Goal: Information Seeking & Learning: Understand process/instructions

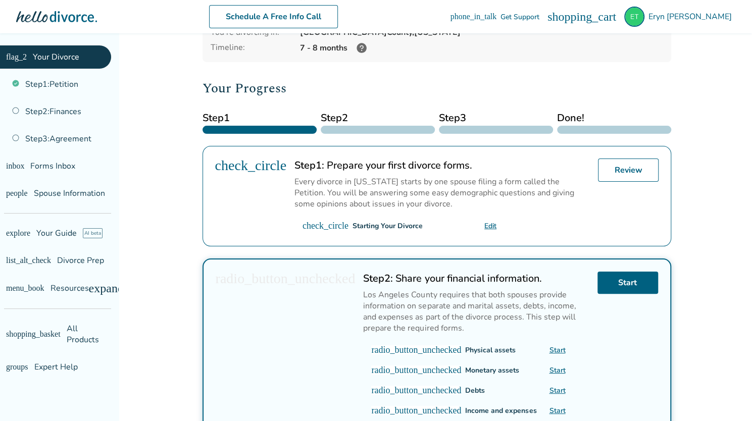
scroll to position [201, 0]
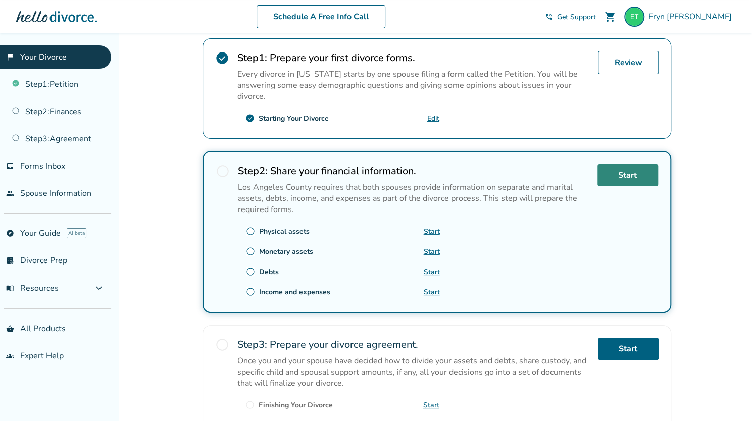
click at [628, 180] on link "Start" at bounding box center [627, 175] width 61 height 22
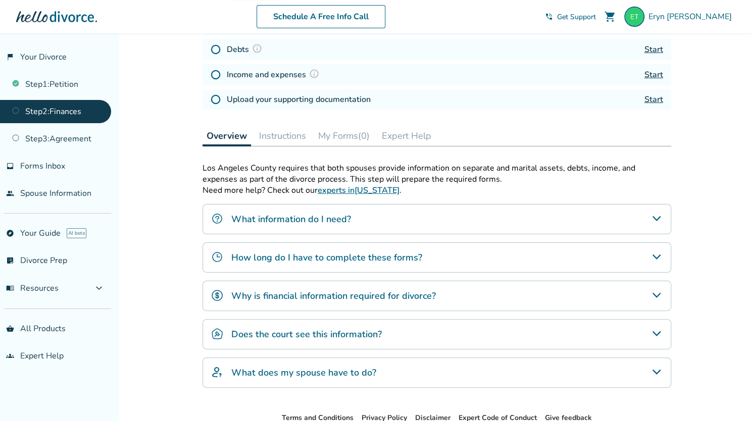
scroll to position [205, 0]
click at [659, 217] on icon "What information do I need?" at bounding box center [656, 218] width 12 height 12
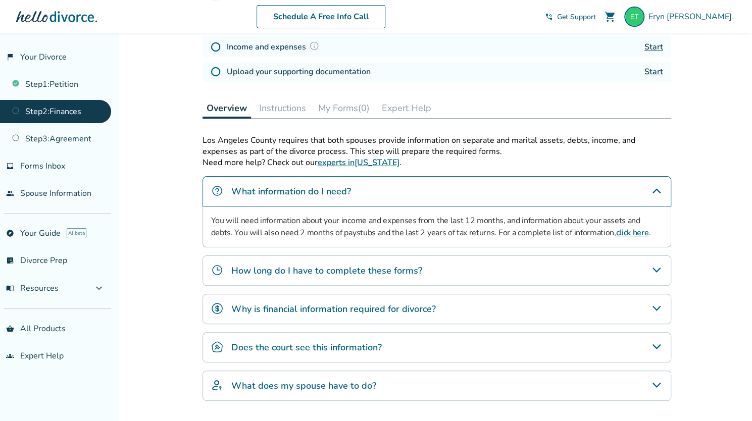
scroll to position [233, 0]
click at [615, 227] on link "click here" at bounding box center [631, 232] width 33 height 11
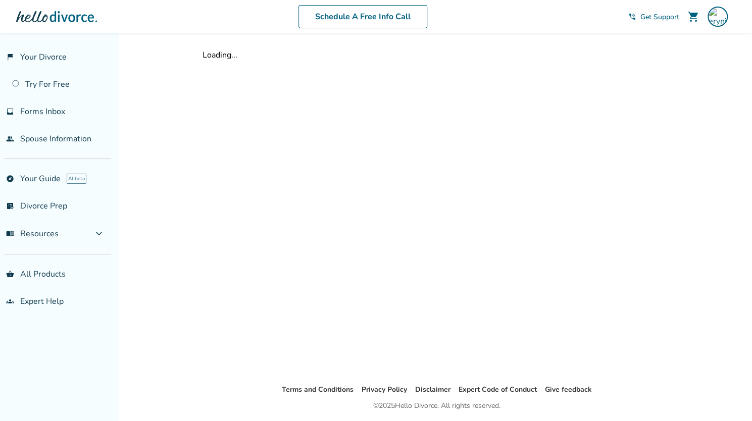
scroll to position [33, 0]
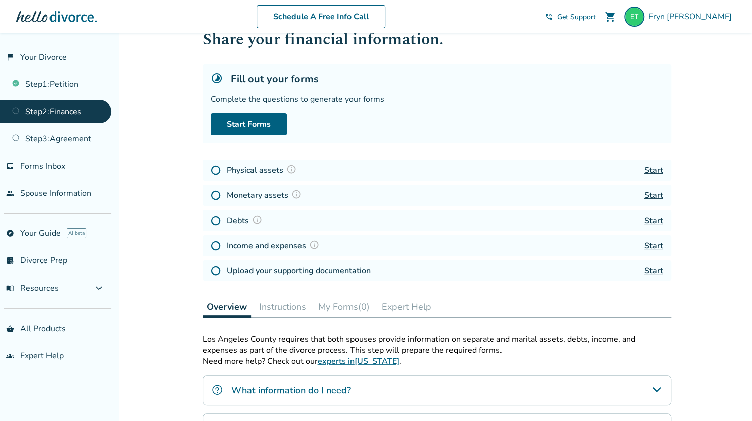
click at [664, 167] on div "Physical assets Start" at bounding box center [436, 170] width 469 height 21
click at [659, 169] on link "Start" at bounding box center [653, 170] width 19 height 11
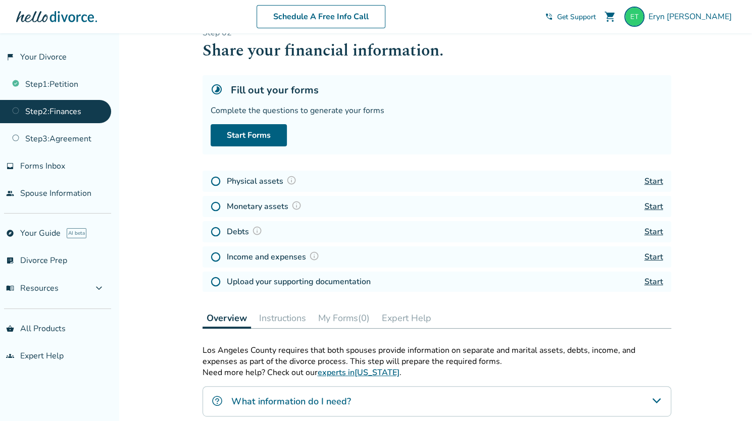
scroll to position [33, 0]
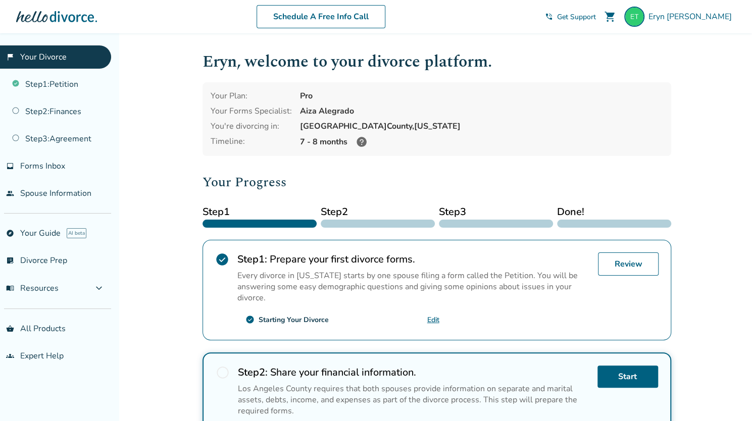
scroll to position [158, 0]
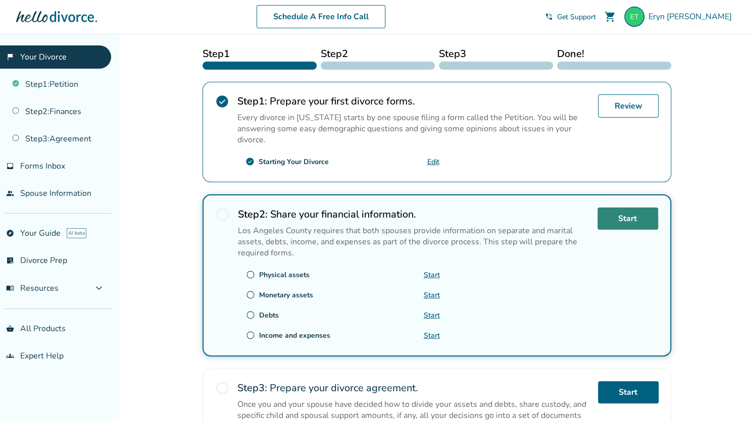
click at [642, 209] on link "Start" at bounding box center [627, 218] width 61 height 22
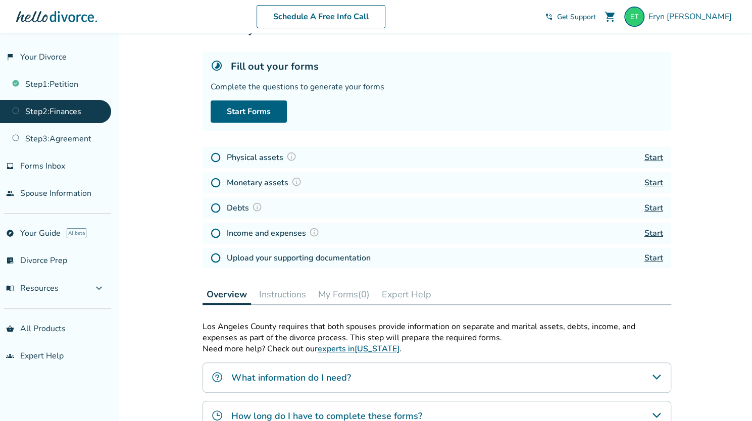
scroll to position [263, 0]
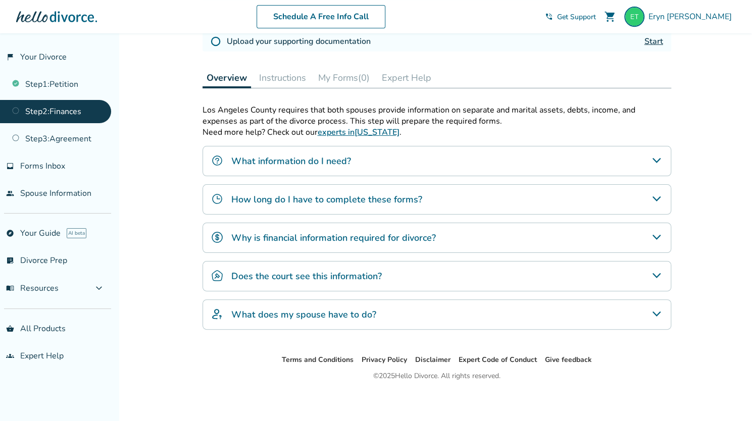
click at [656, 167] on div "What information do I need?" at bounding box center [436, 161] width 469 height 30
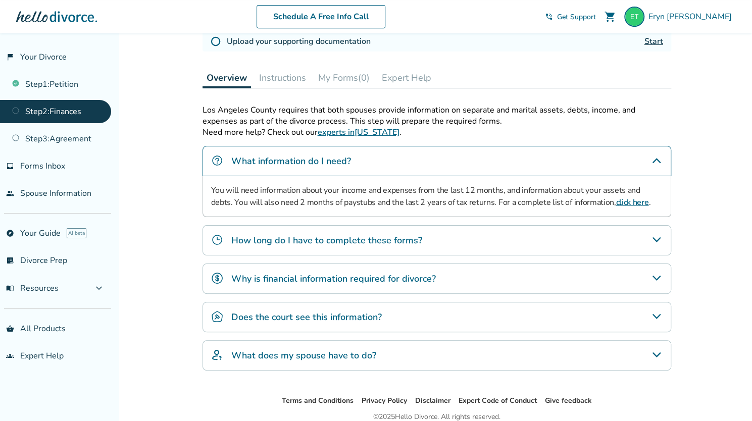
click at [615, 202] on link "click here" at bounding box center [631, 202] width 33 height 11
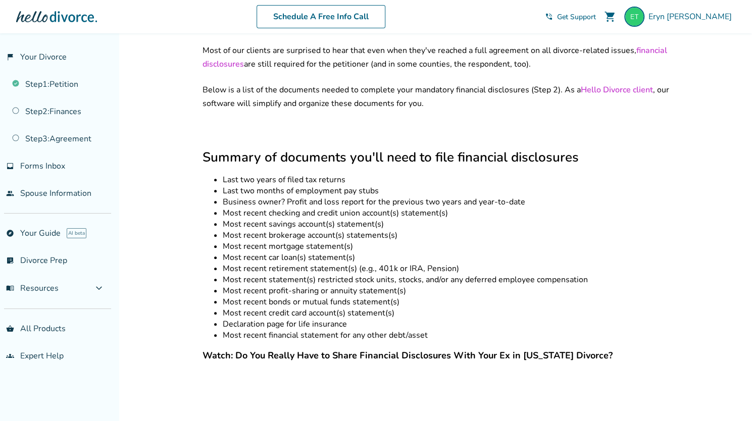
scroll to position [235, 0]
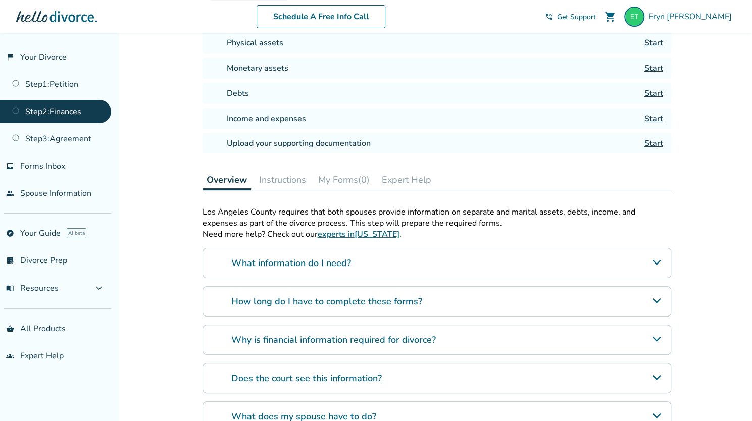
scroll to position [213, 0]
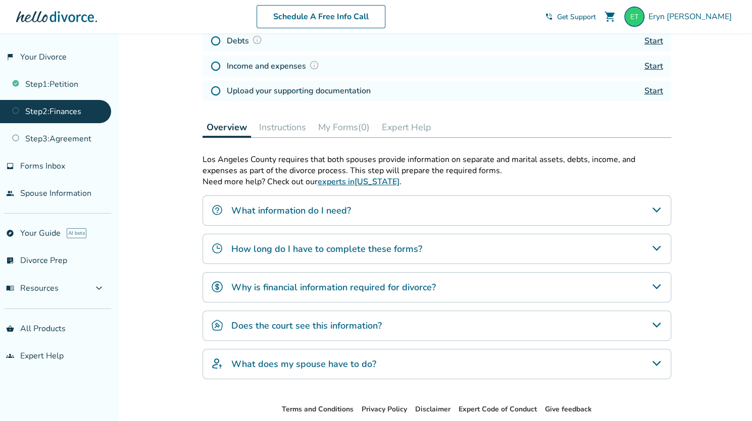
click at [658, 244] on icon "How long do I have to complete these forms?" at bounding box center [656, 248] width 12 height 12
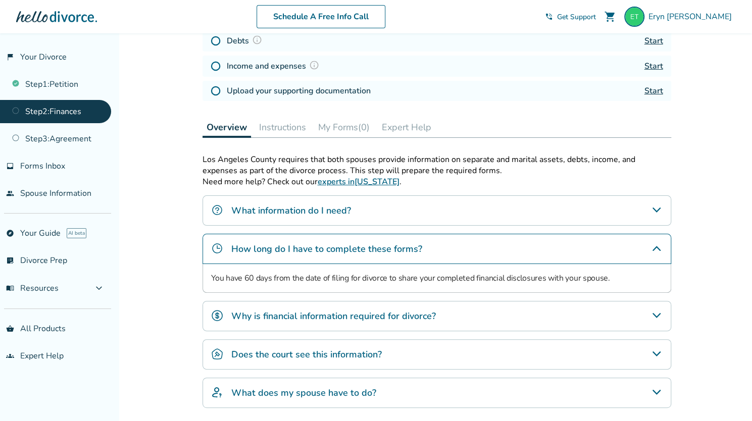
click at [655, 313] on icon "Why is financial information required for divorce?" at bounding box center [656, 315] width 8 height 5
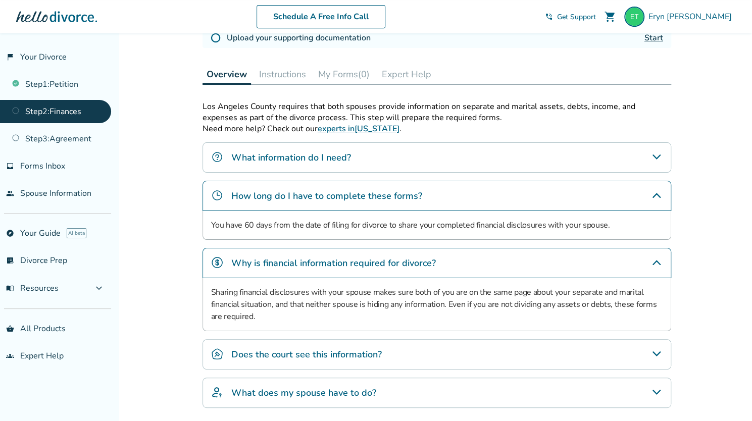
scroll to position [300, 0]
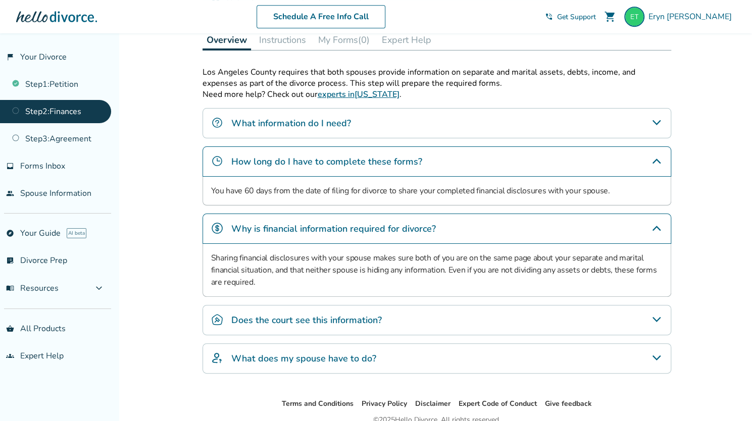
click at [660, 315] on icon "Does the court see this information?" at bounding box center [656, 320] width 12 height 12
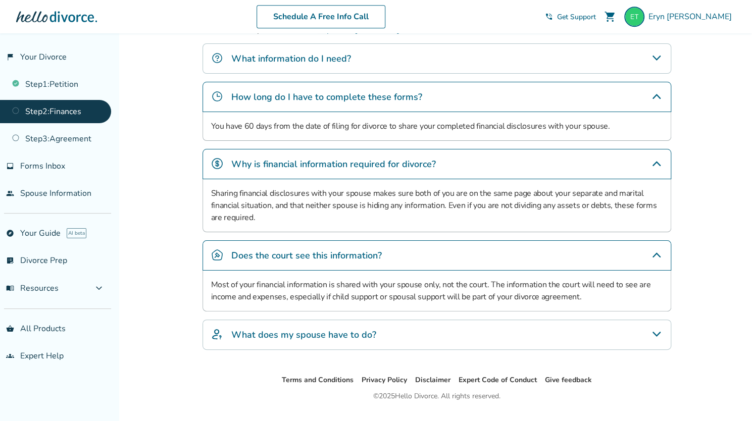
scroll to position [366, 0]
drag, startPoint x: 659, startPoint y: 333, endPoint x: 639, endPoint y: 348, distance: 25.6
click at [639, 348] on div "Los Angeles County requires that both spouses provide information on separate a…" at bounding box center [436, 180] width 469 height 356
click at [657, 328] on icon "What does my spouse have to do?" at bounding box center [656, 334] width 12 height 12
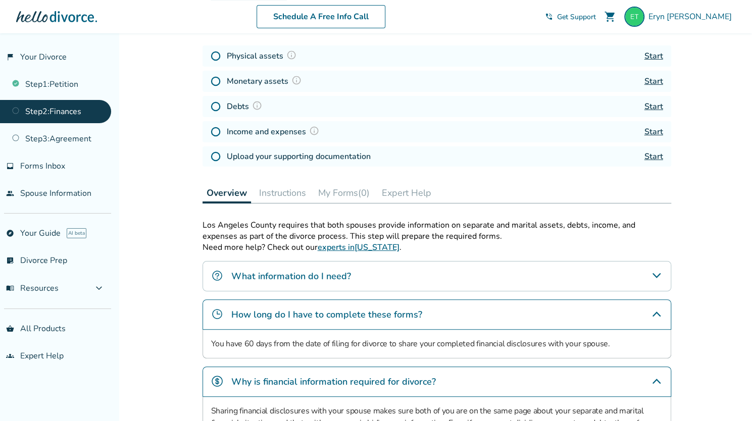
scroll to position [183, 0]
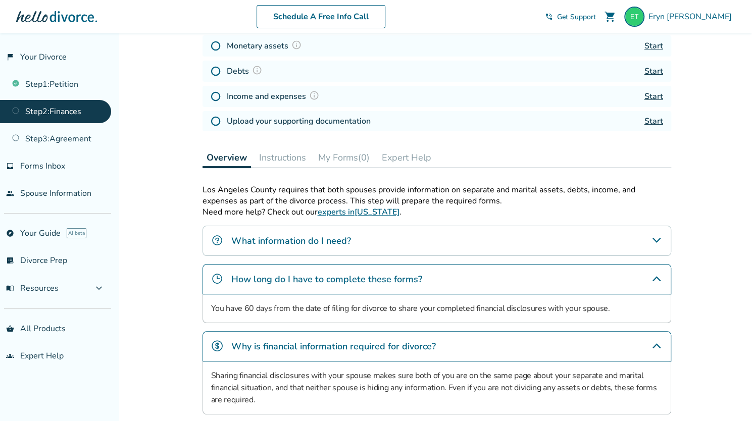
click at [655, 244] on icon "What information do I need?" at bounding box center [656, 240] width 12 height 12
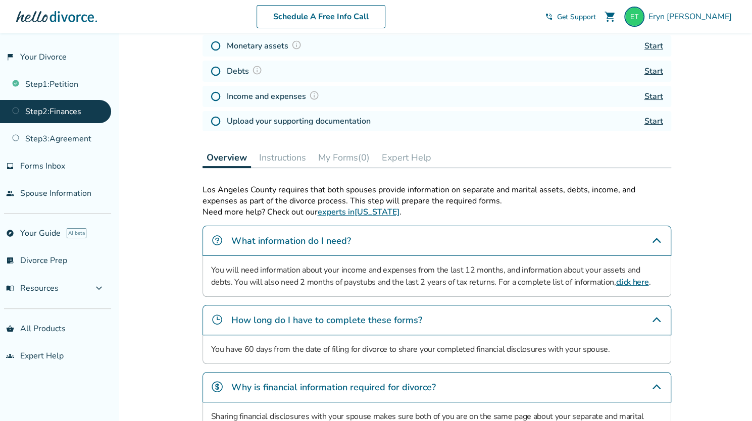
scroll to position [226, 0]
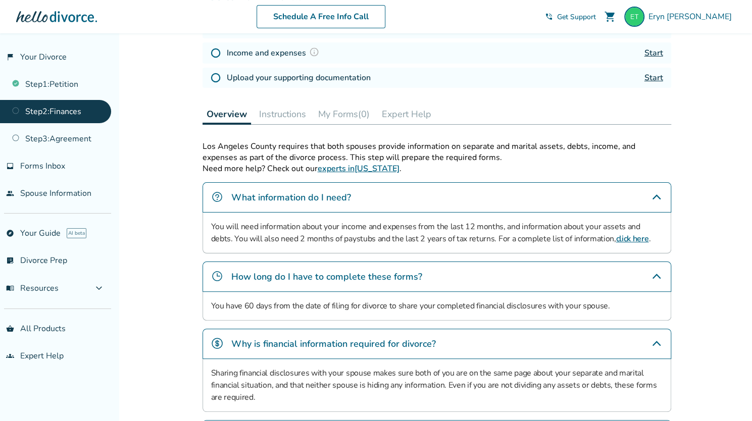
click at [615, 236] on link "click here" at bounding box center [631, 238] width 33 height 11
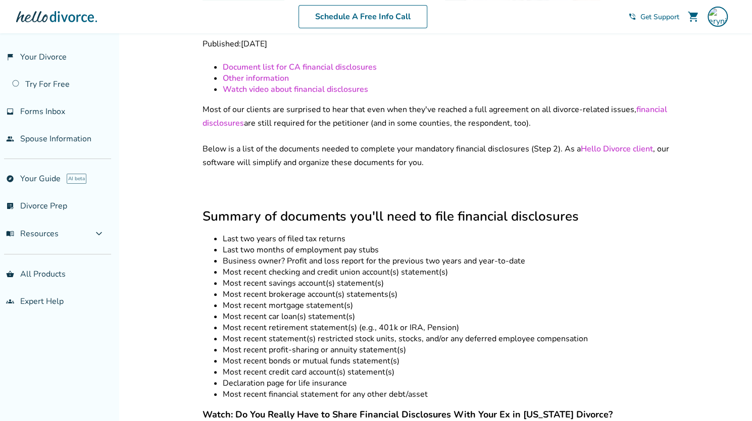
scroll to position [227, 0]
